Goal: Task Accomplishment & Management: Complete application form

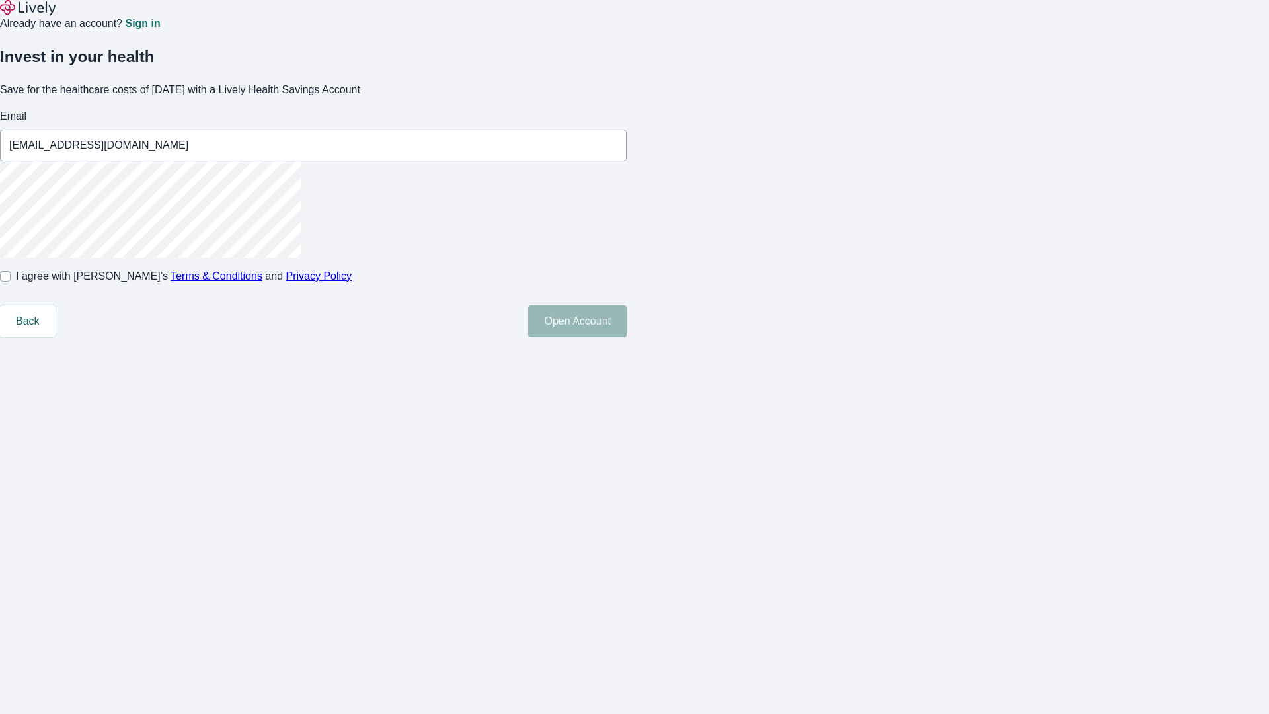
click at [11, 282] on input "I agree with Lively’s Terms & Conditions and Privacy Policy" at bounding box center [5, 276] width 11 height 11
checkbox input "true"
click at [627, 337] on button "Open Account" at bounding box center [577, 321] width 99 height 32
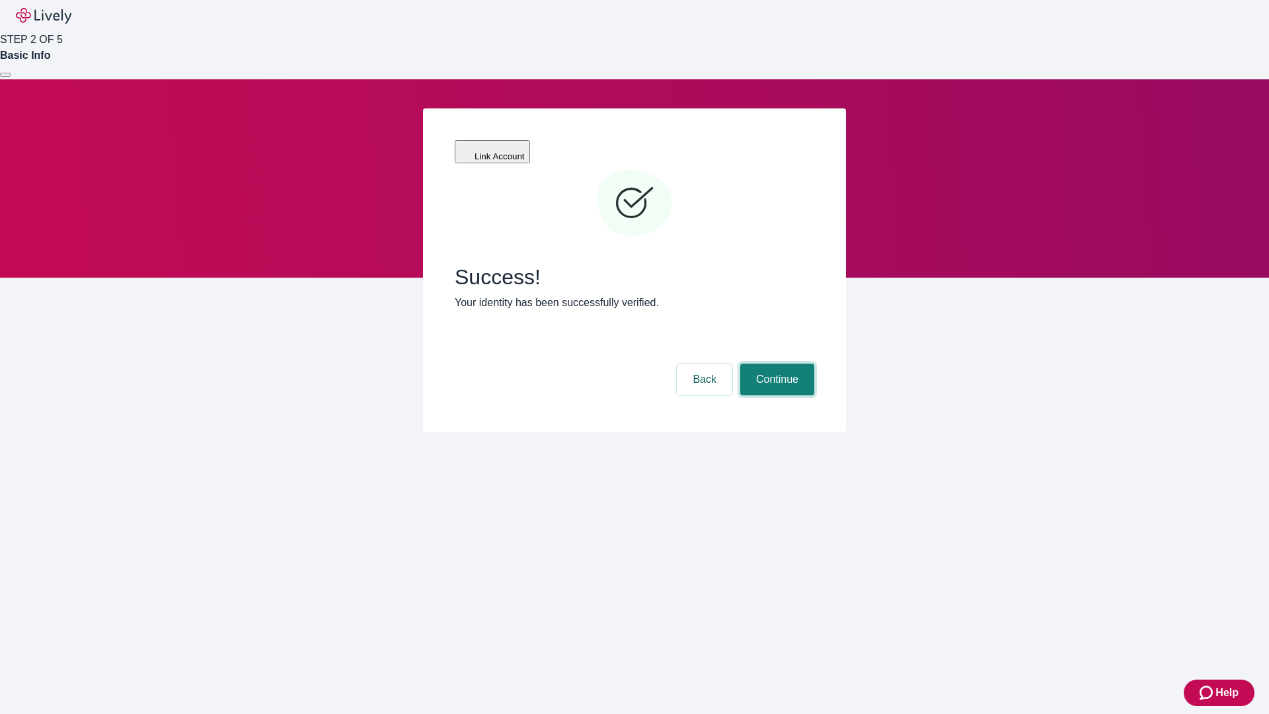
click at [775, 364] on button "Continue" at bounding box center [777, 380] width 74 height 32
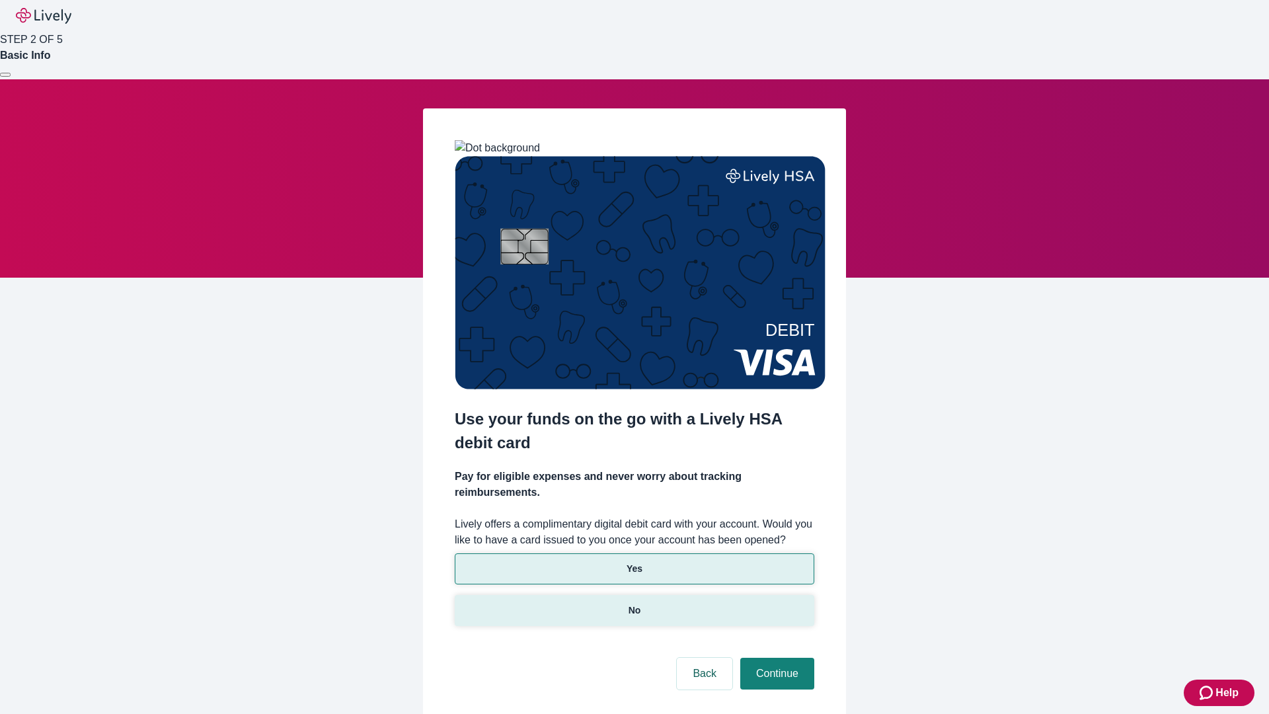
click at [634, 604] on p "No" at bounding box center [635, 611] width 13 height 14
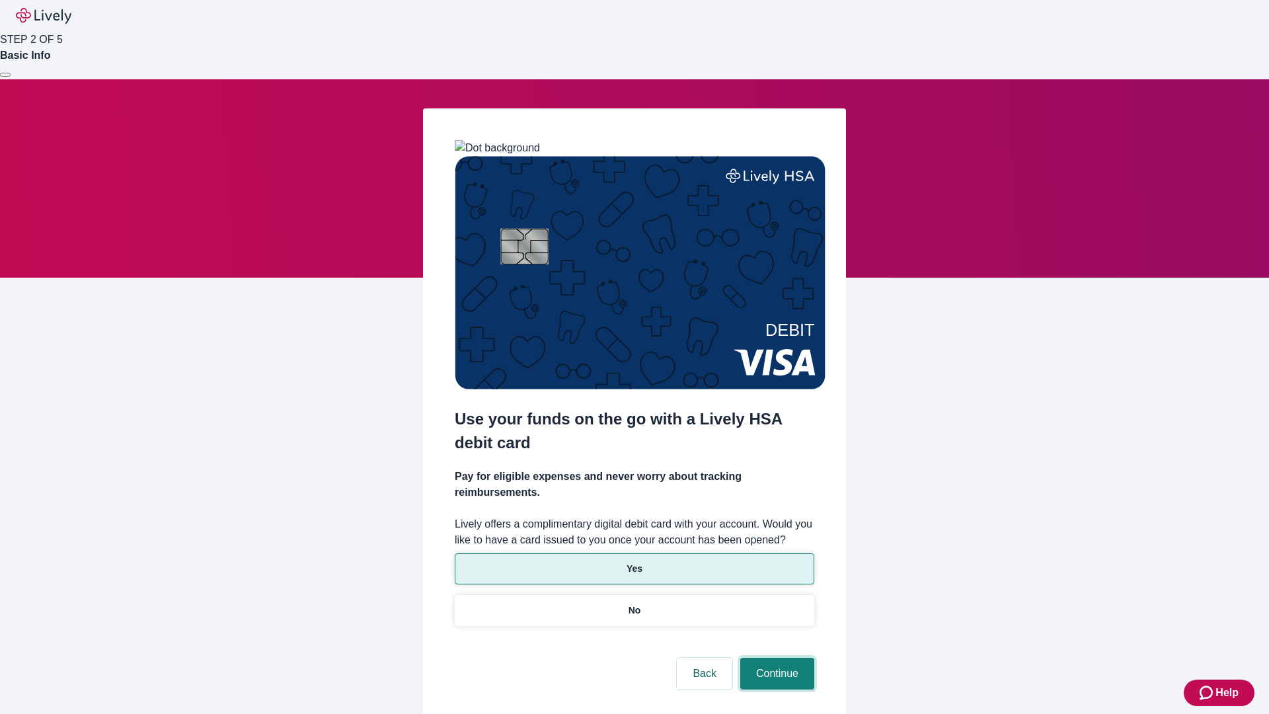
click at [775, 658] on button "Continue" at bounding box center [777, 674] width 74 height 32
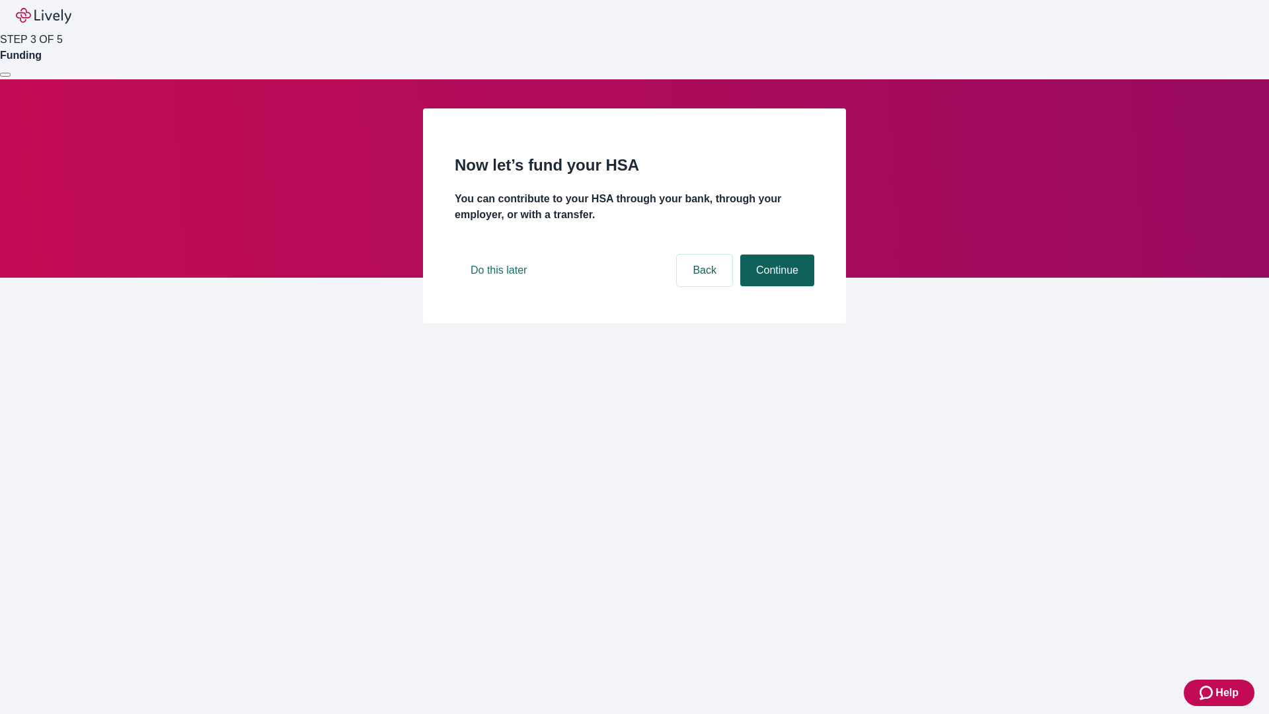
click at [775, 286] on button "Continue" at bounding box center [777, 271] width 74 height 32
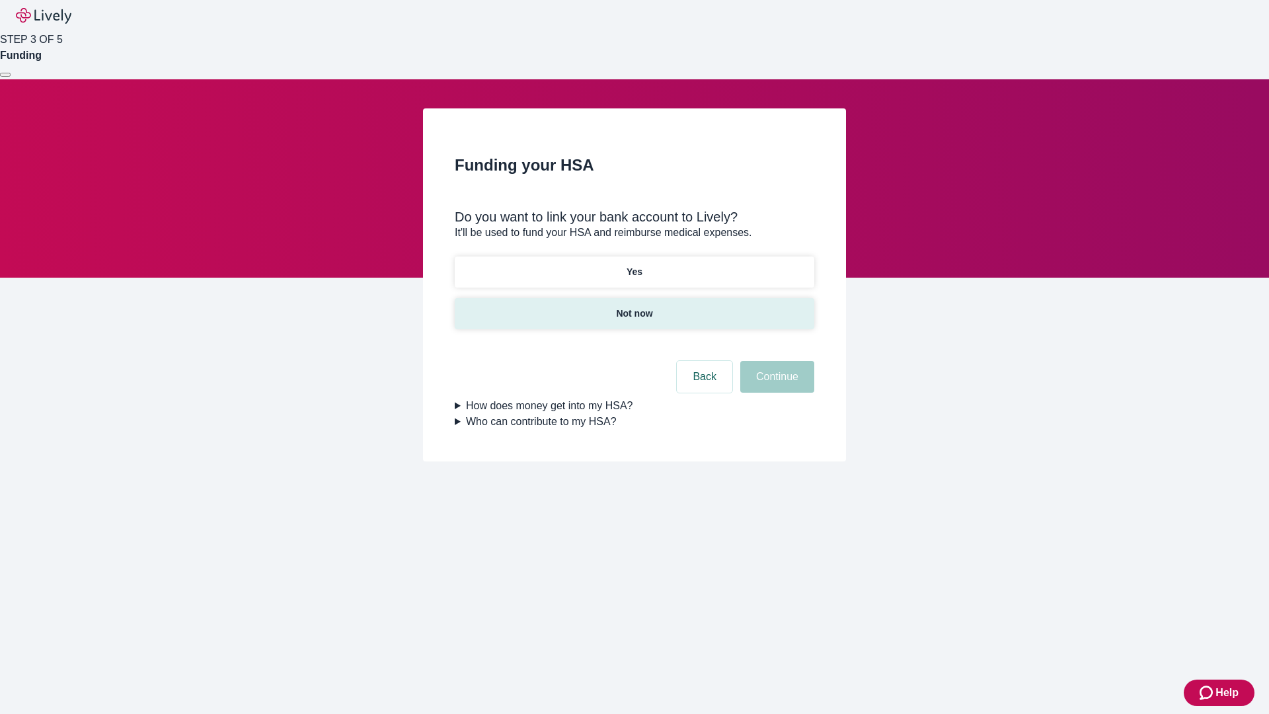
click at [634, 307] on p "Not now" at bounding box center [634, 314] width 36 height 14
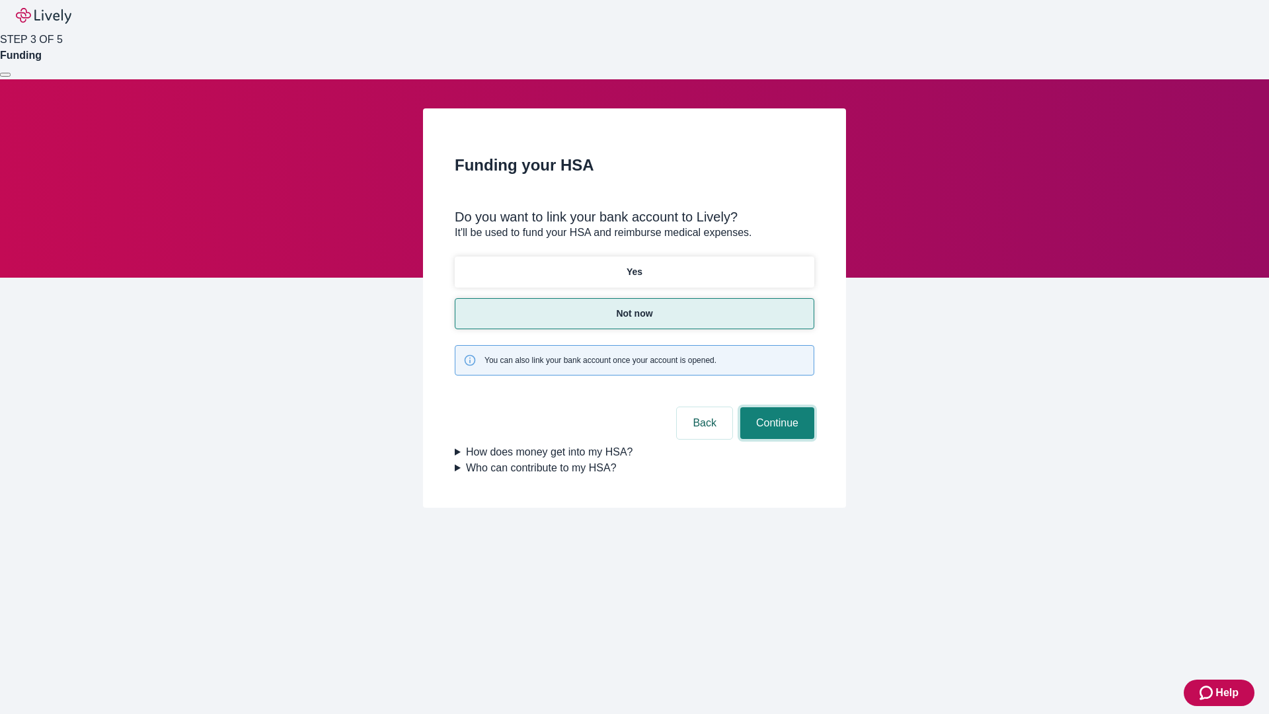
click at [775, 407] on button "Continue" at bounding box center [777, 423] width 74 height 32
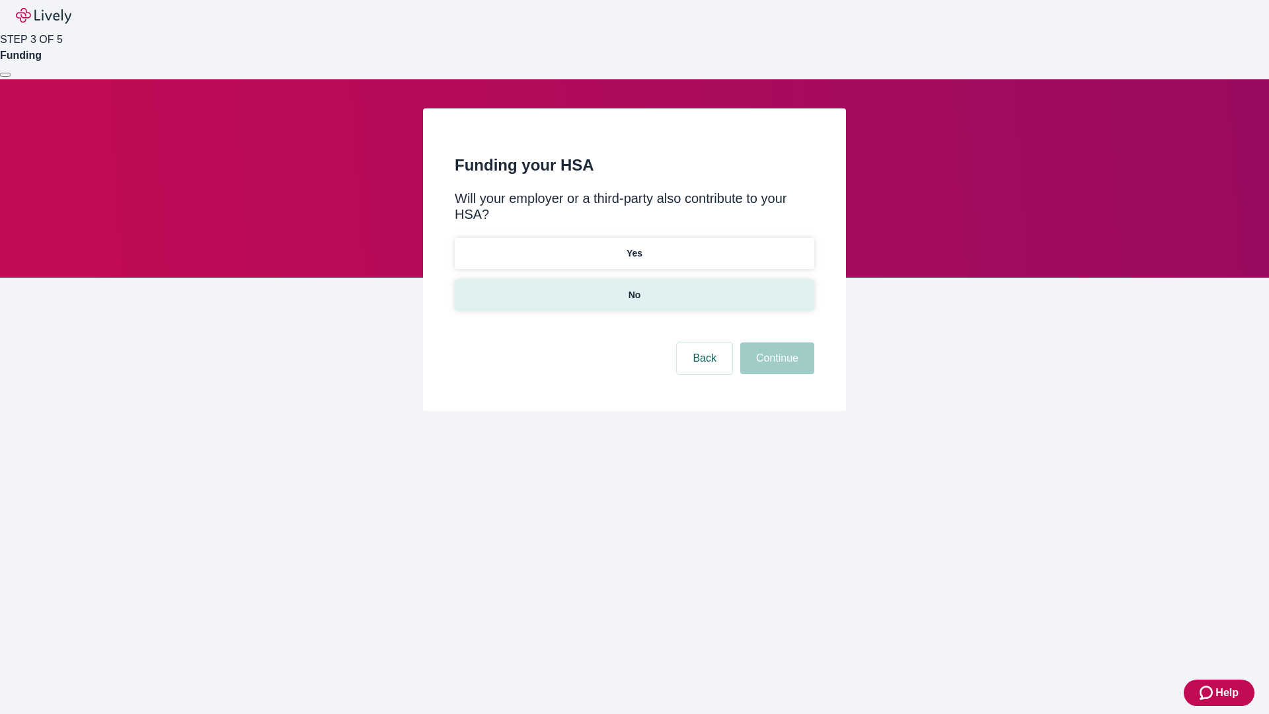
click at [634, 288] on p "No" at bounding box center [635, 295] width 13 height 14
click at [775, 342] on button "Continue" at bounding box center [777, 358] width 74 height 32
